Goal: Information Seeking & Learning: Compare options

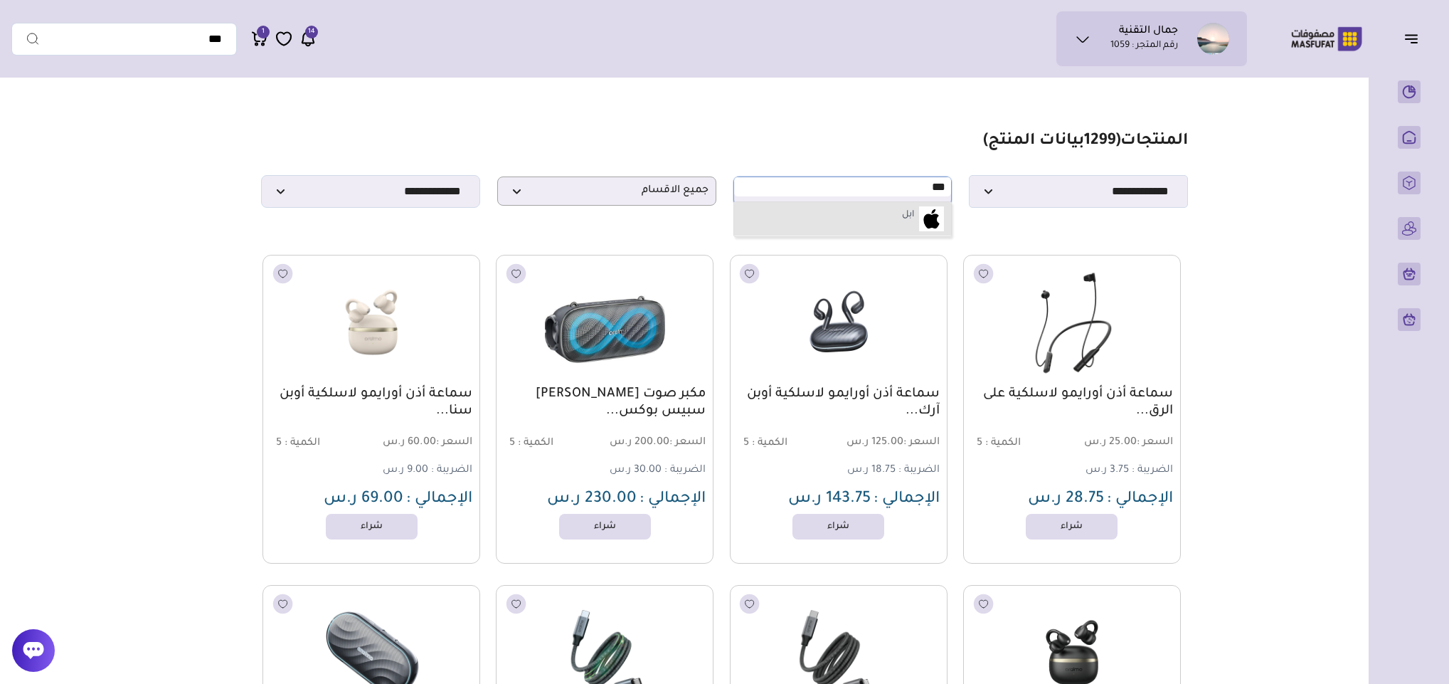
type input "***"
click at [923, 216] on img at bounding box center [931, 218] width 25 height 25
select select "*"
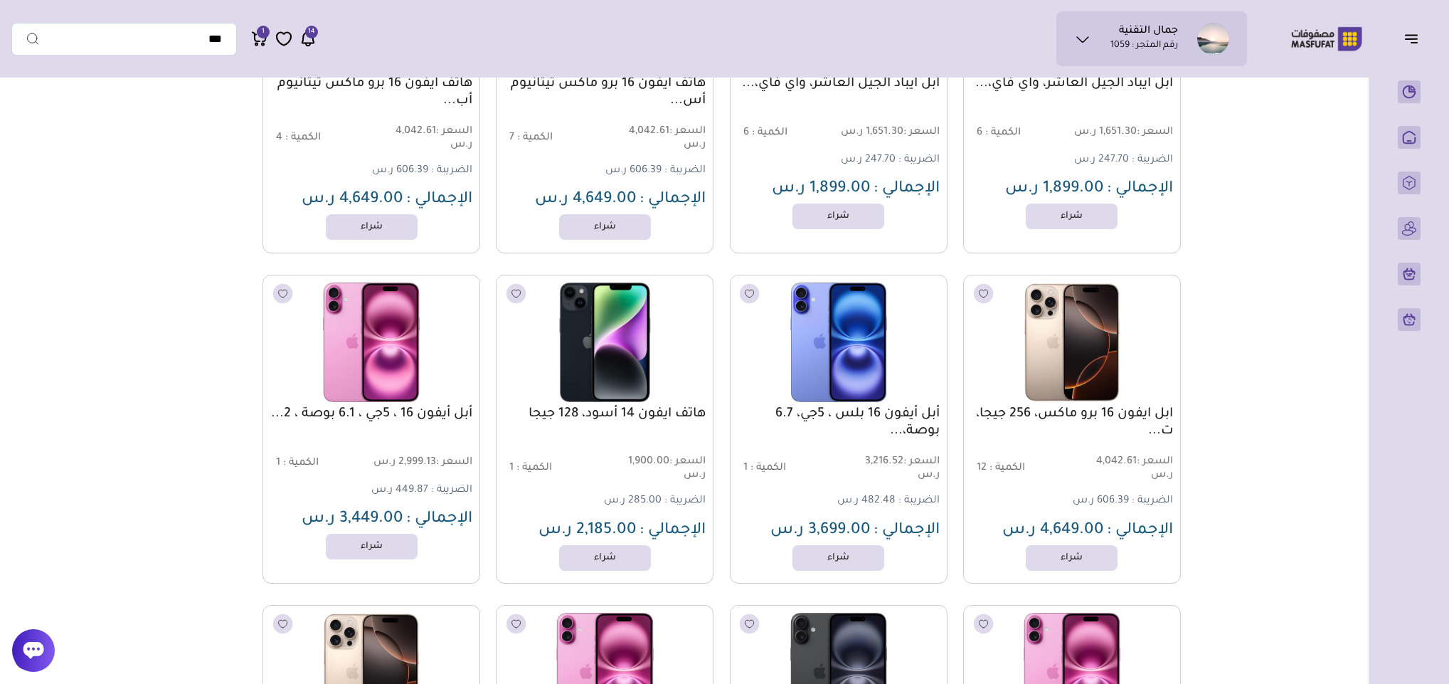
scroll to position [320, 0]
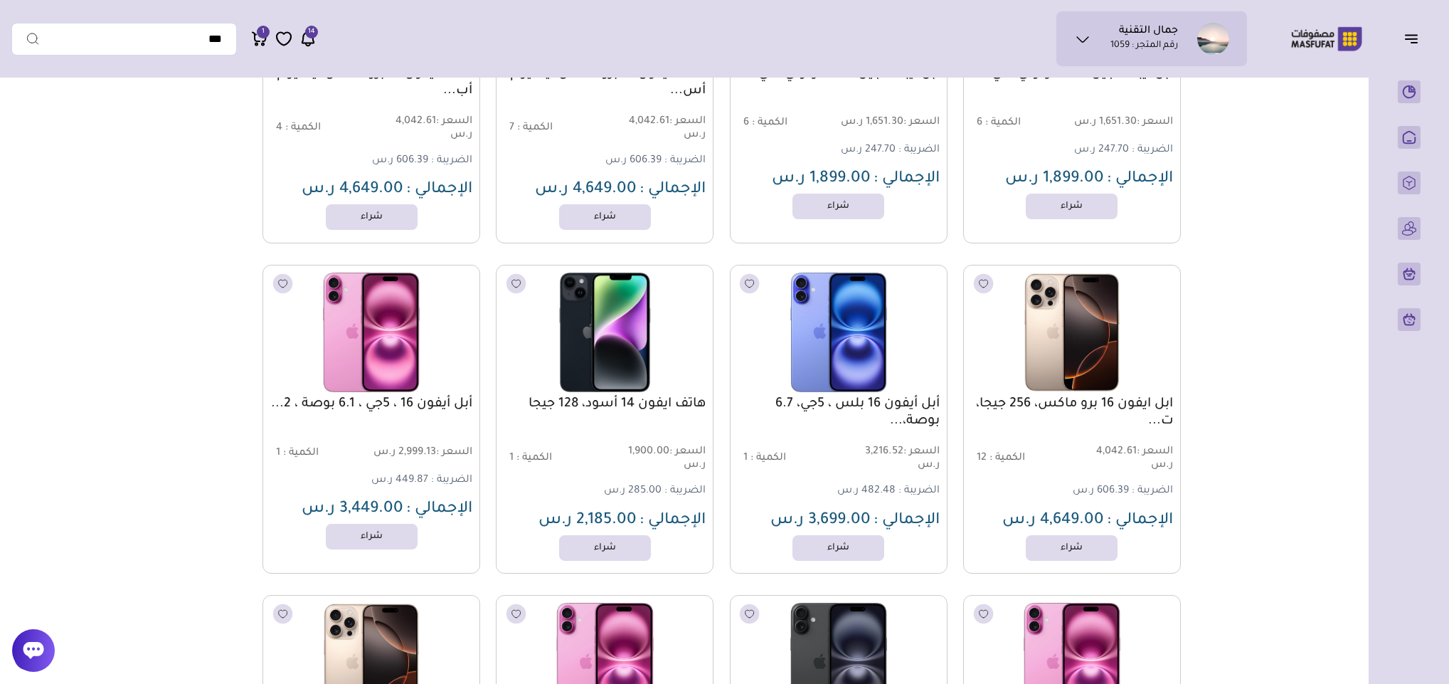
click at [1086, 406] on link "ابل ايفون 16 برو ماكس، 256 جيجا، ت..." at bounding box center [1072, 413] width 202 height 34
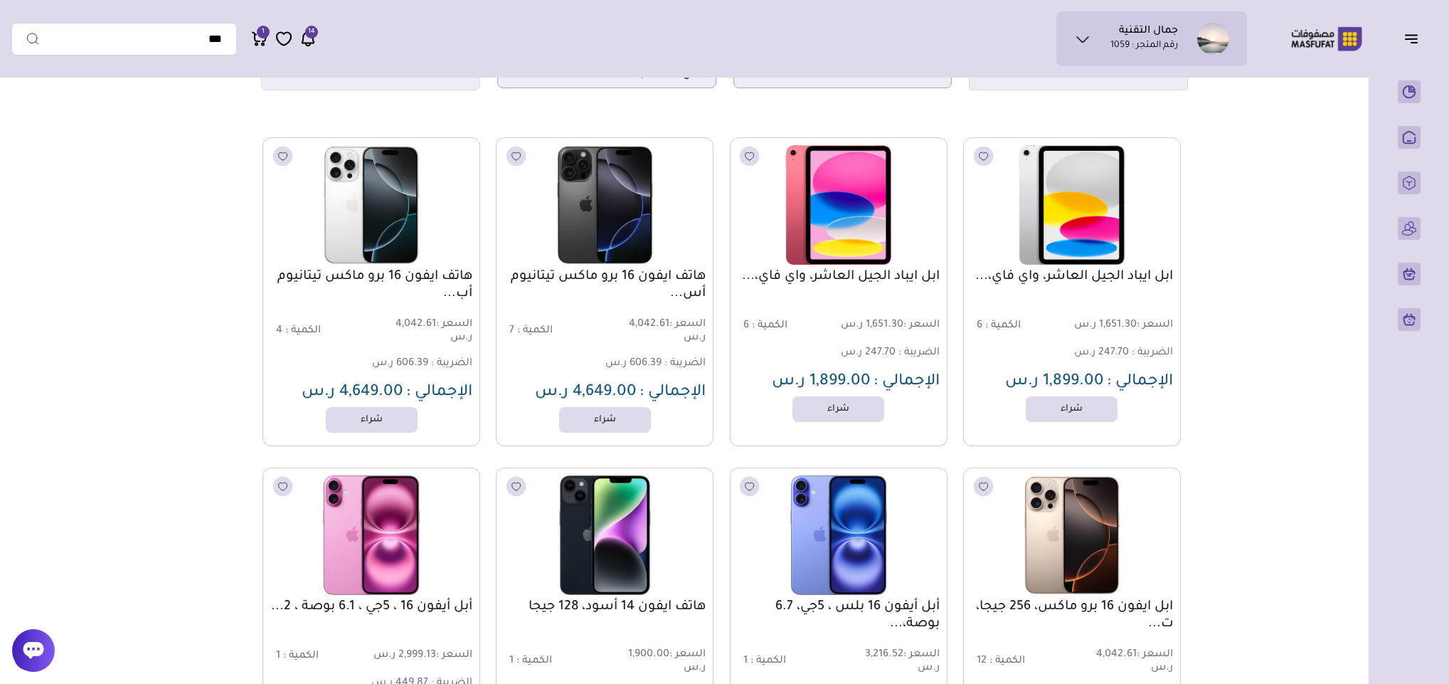
scroll to position [107, 0]
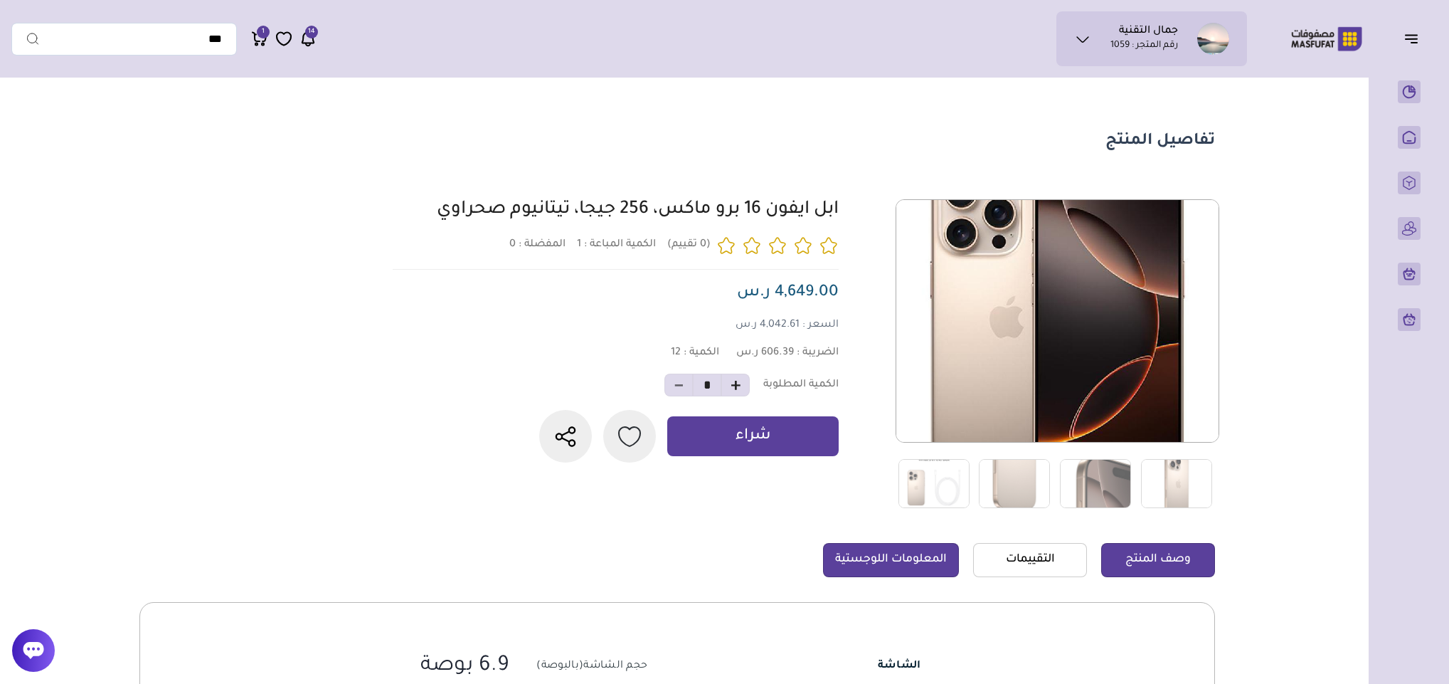
click at [903, 566] on link "المعلومات اللوجستية" at bounding box center [891, 560] width 136 height 34
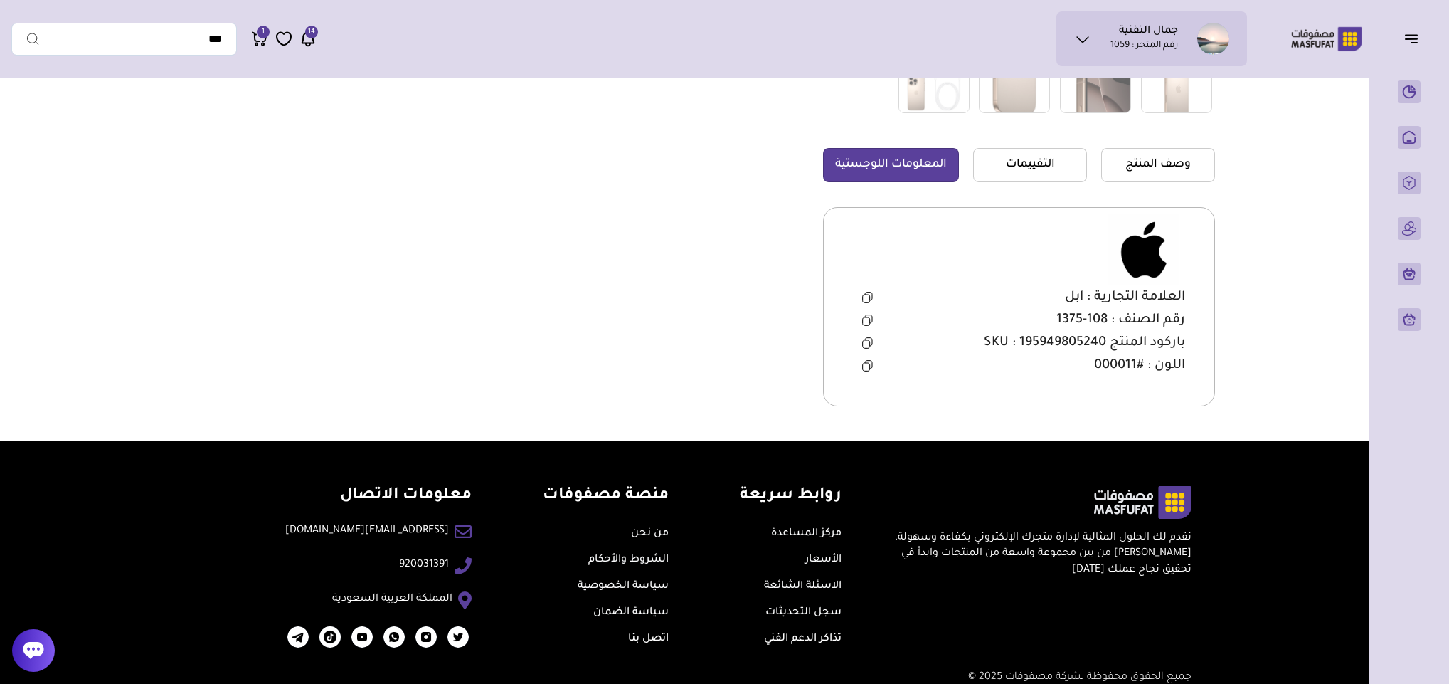
scroll to position [421, 0]
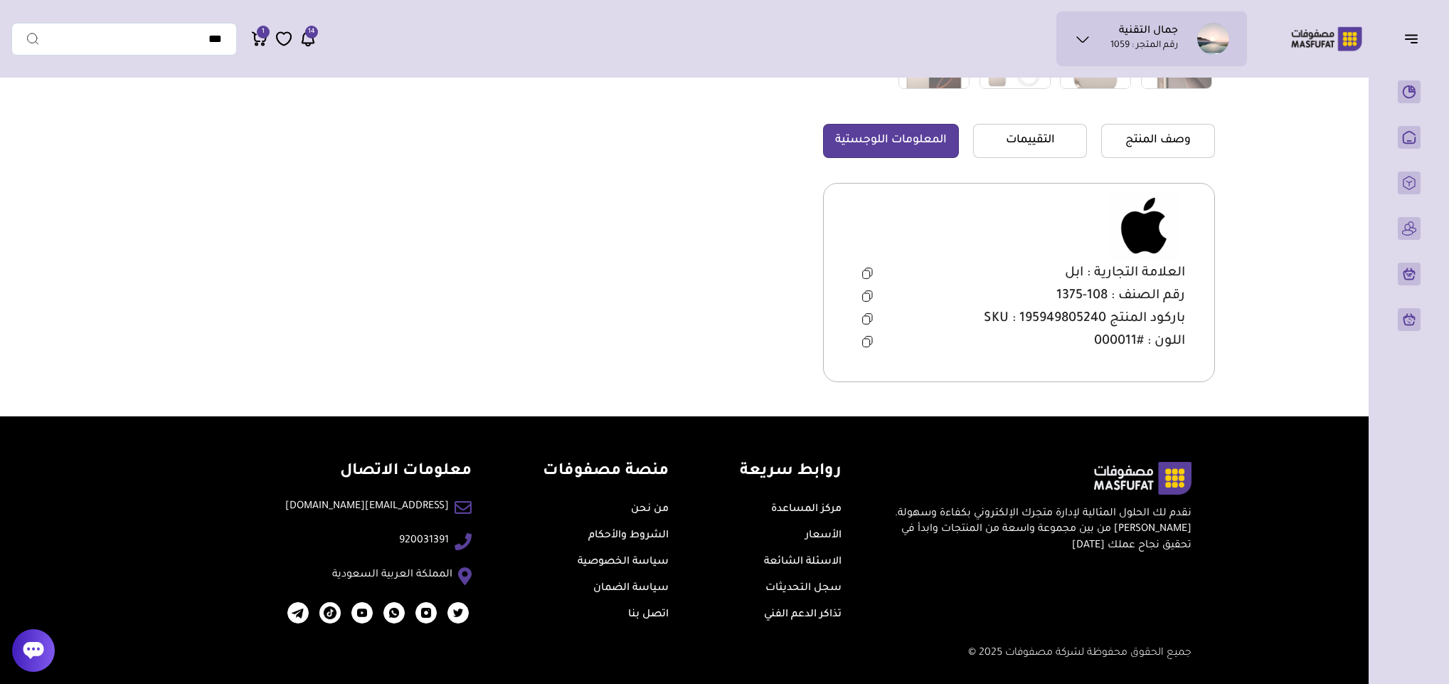
click at [869, 290] on icon at bounding box center [867, 295] width 11 height 11
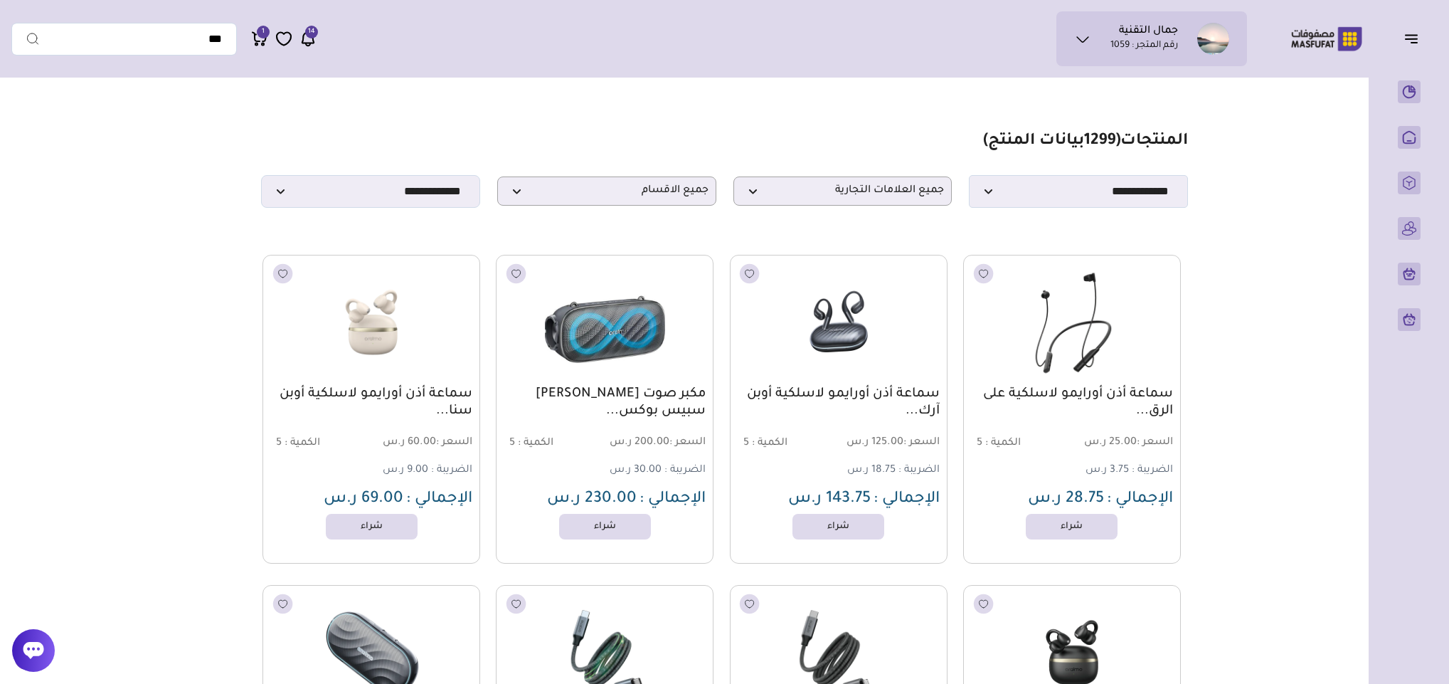
select select "*"
click at [874, 198] on span "جميع العلامات التجارية" at bounding box center [842, 191] width 203 height 14
type input "***"
click at [913, 225] on label "ابل" at bounding box center [908, 215] width 16 height 18
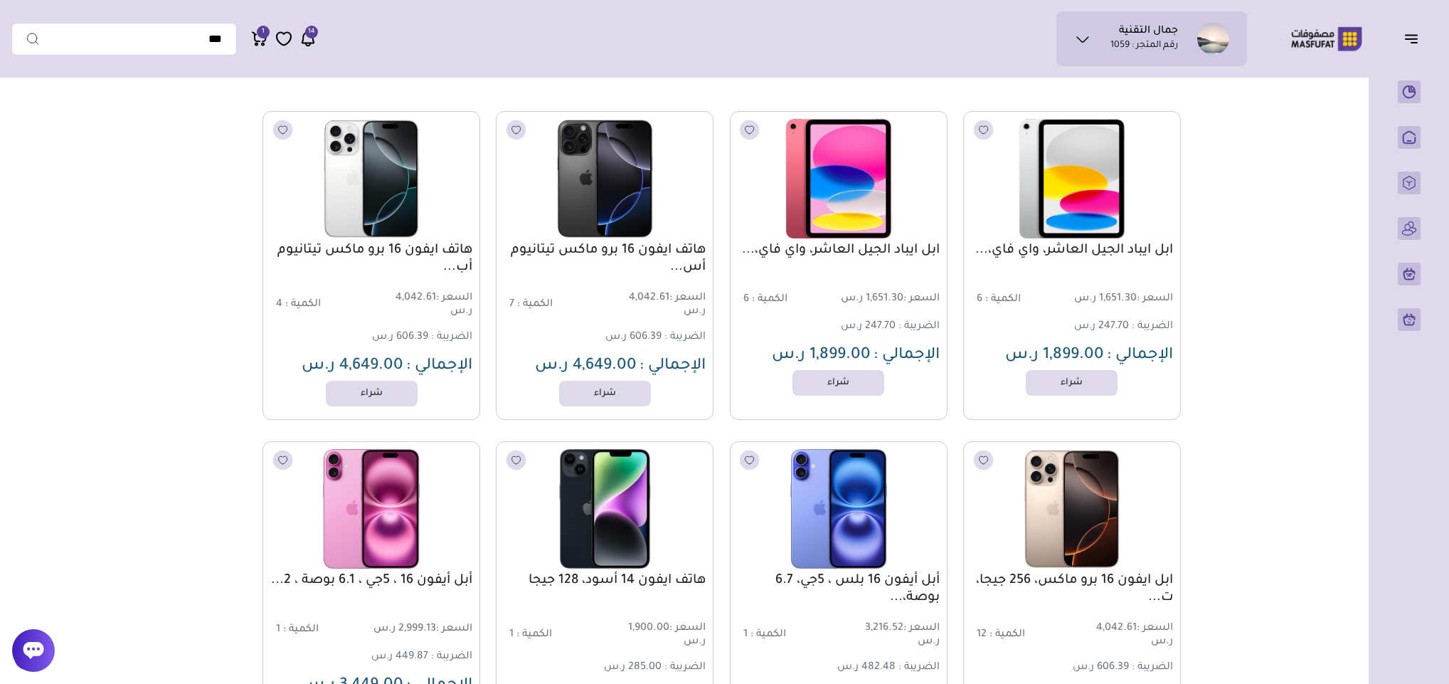
scroll to position [107, 0]
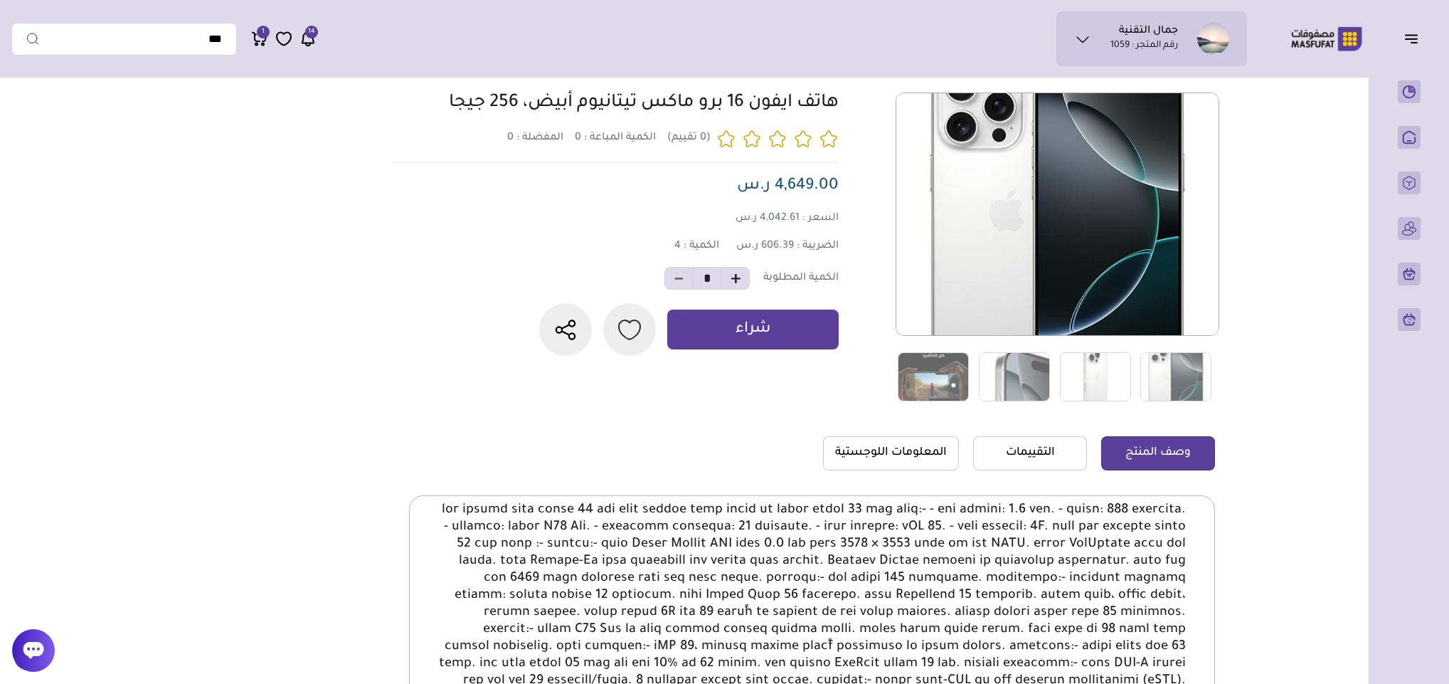
scroll to position [213, 0]
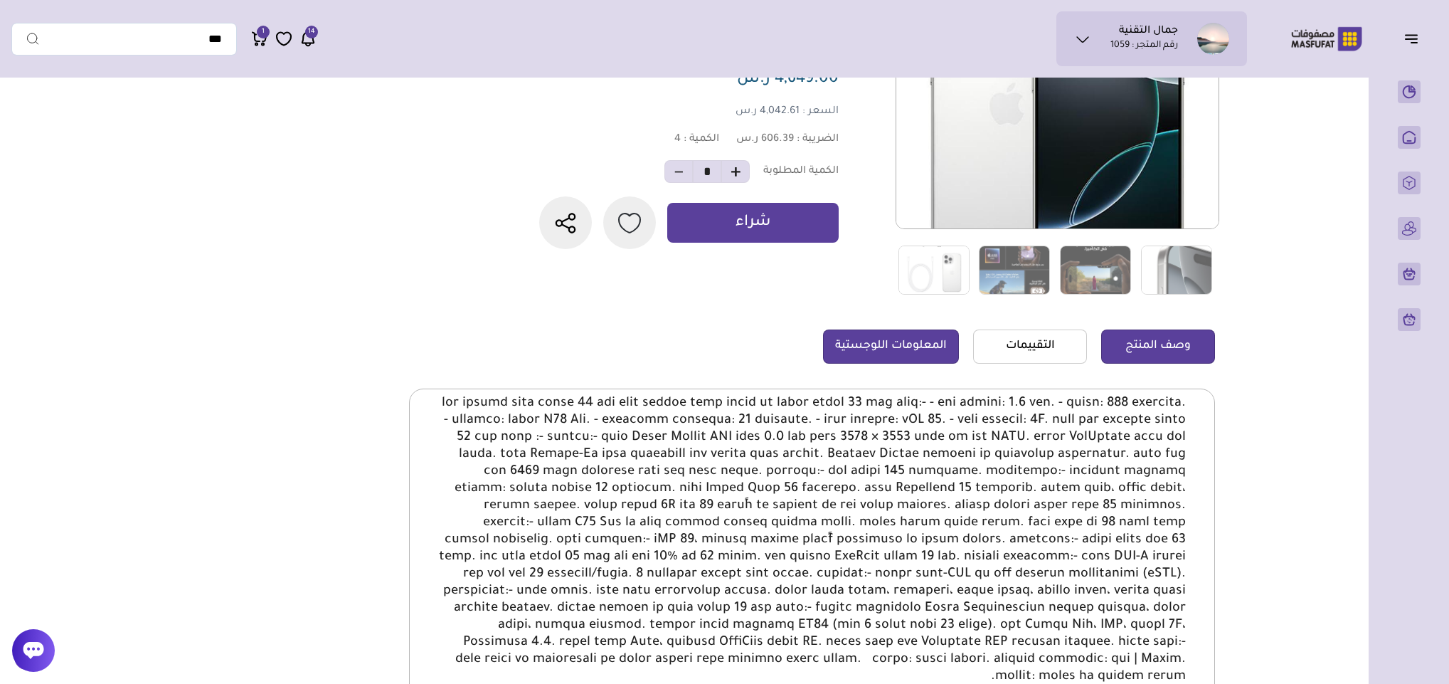
click at [943, 348] on link "المعلومات اللوجستية" at bounding box center [891, 346] width 136 height 34
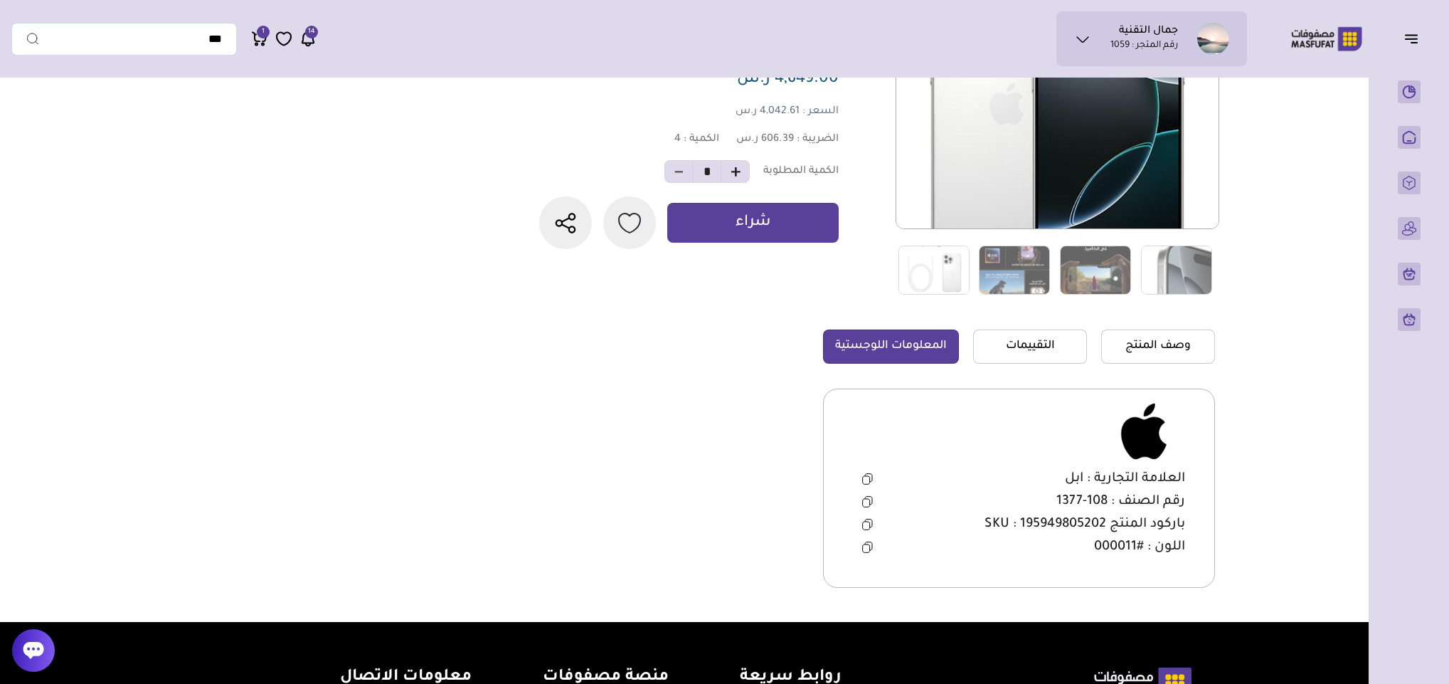
click at [867, 506] on icon at bounding box center [867, 501] width 11 height 11
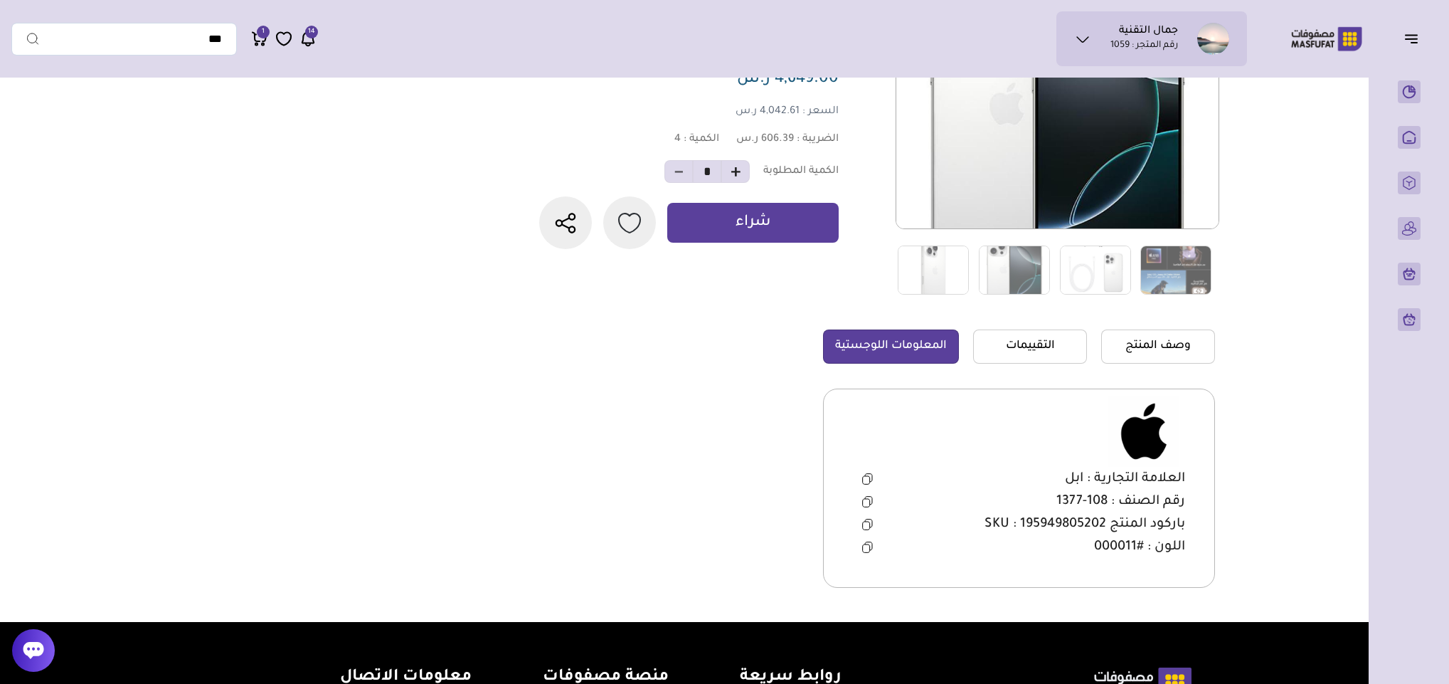
click at [869, 504] on icon at bounding box center [867, 501] width 11 height 11
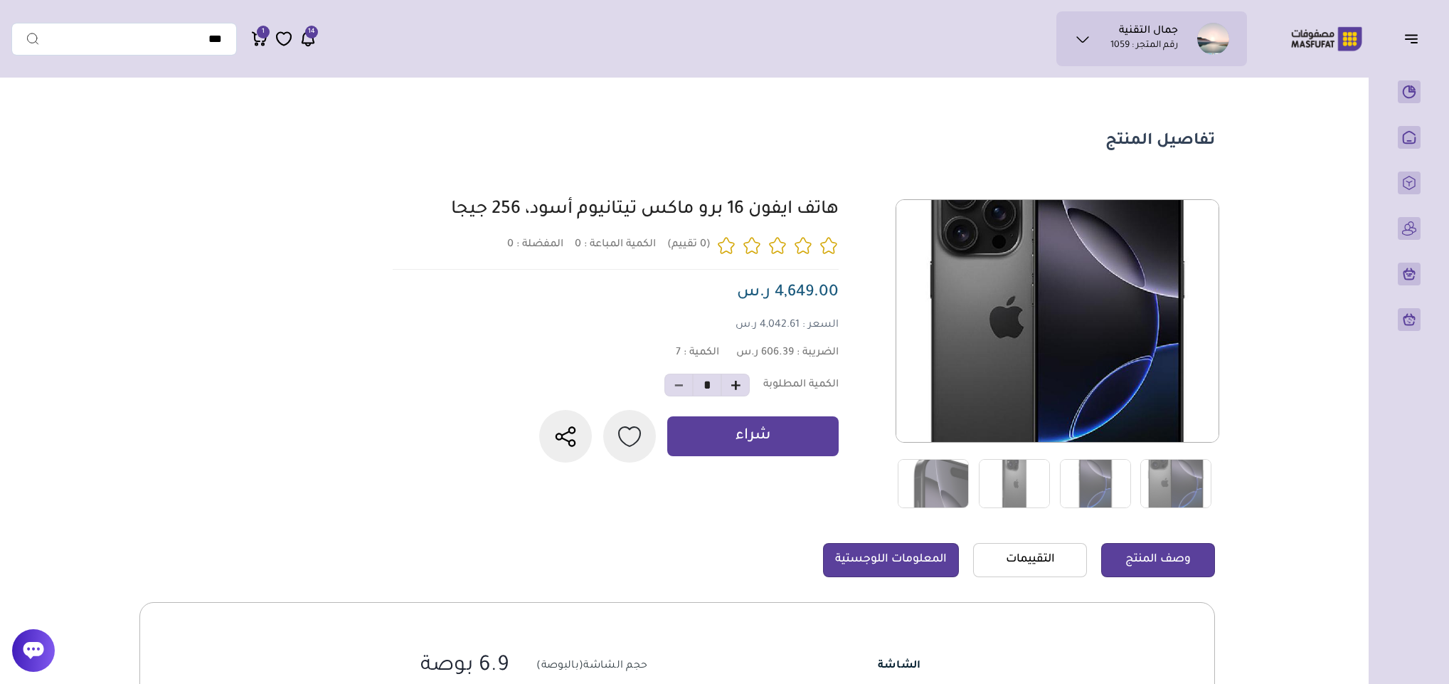
click at [859, 547] on link "المعلومات اللوجستية" at bounding box center [891, 560] width 136 height 34
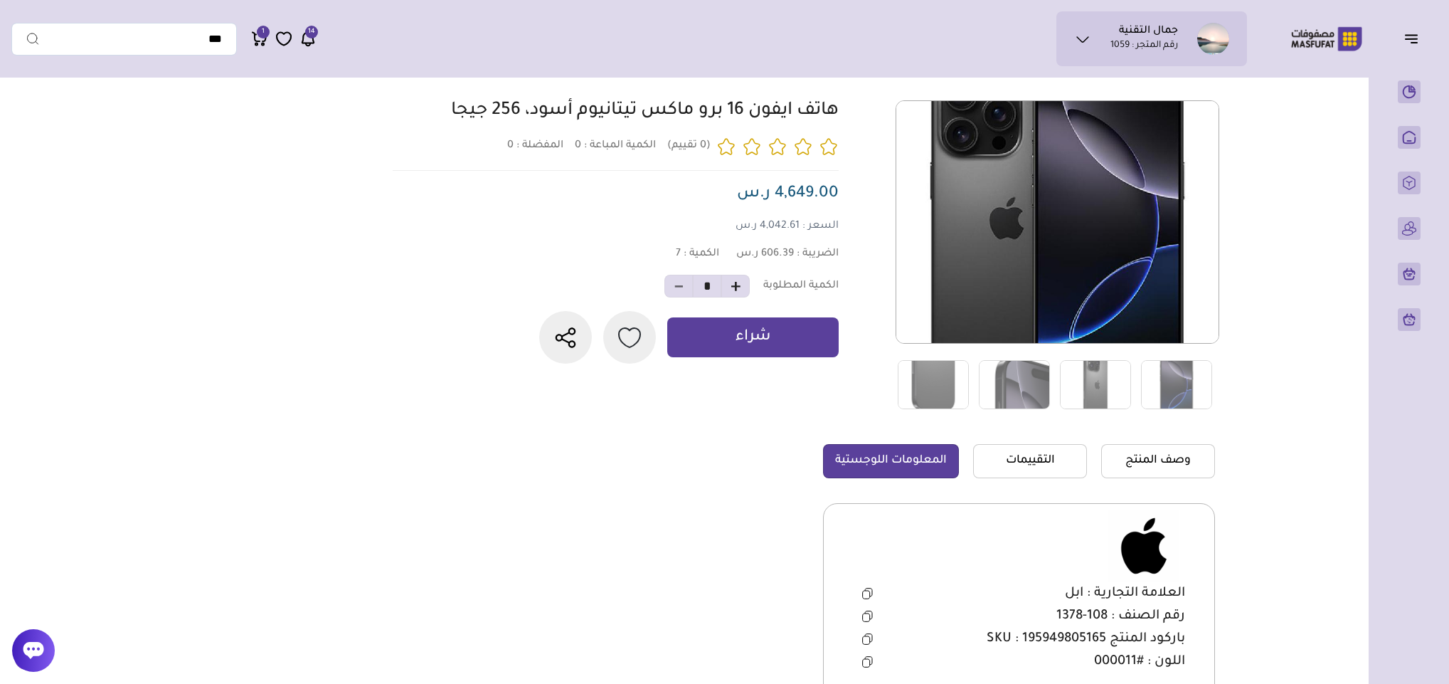
scroll to position [213, 0]
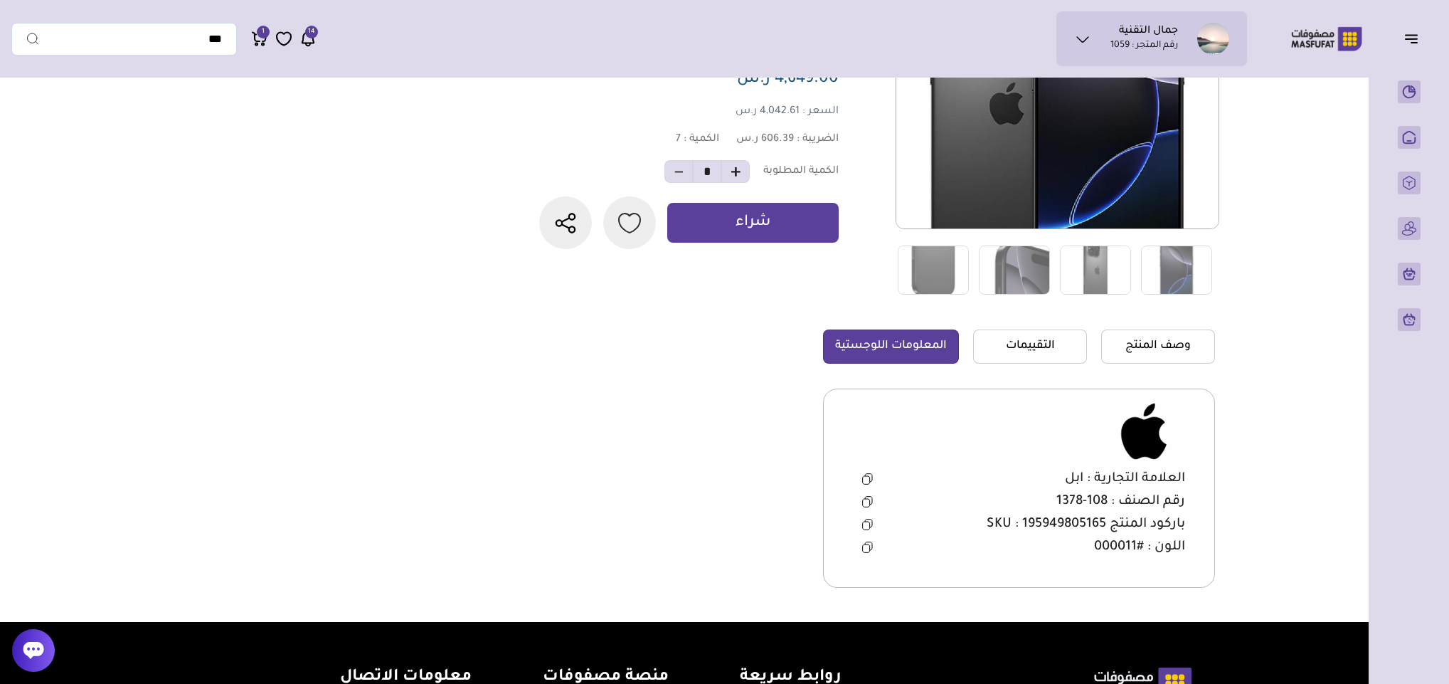
click at [867, 504] on icon at bounding box center [867, 501] width 11 height 11
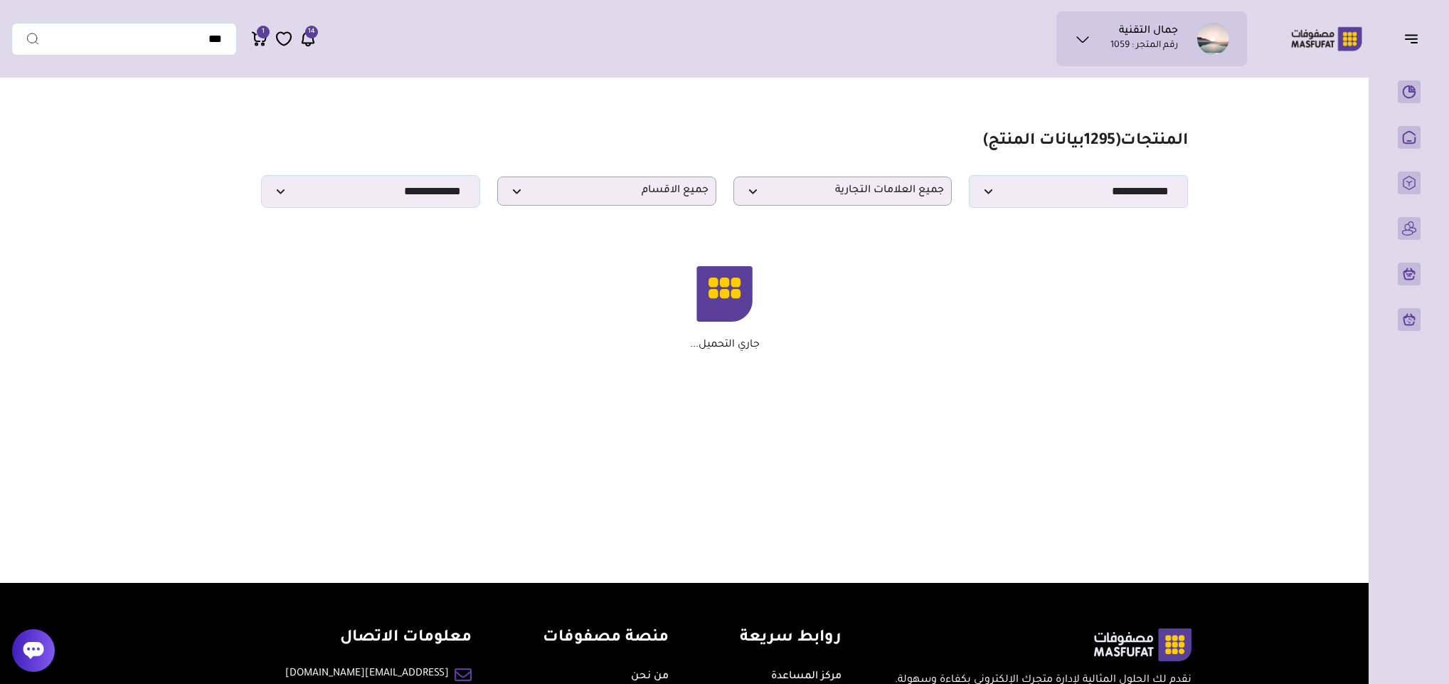
scroll to position [107, 0]
